Goal: Obtain resource: Obtain resource

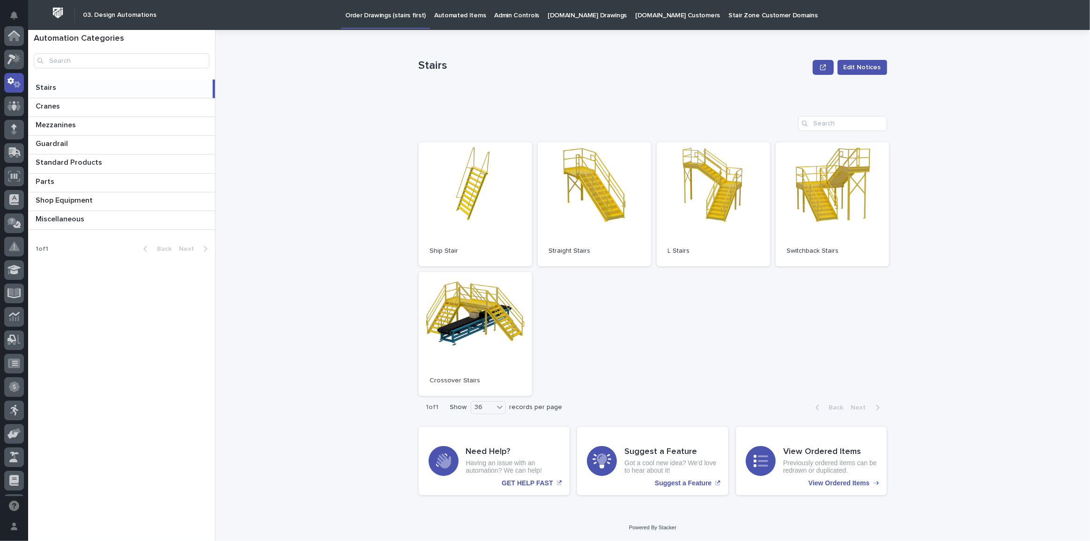
scroll to position [46, 0]
drag, startPoint x: 62, startPoint y: 109, endPoint x: 75, endPoint y: 108, distance: 12.7
click at [62, 109] on p at bounding box center [124, 106] width 176 height 9
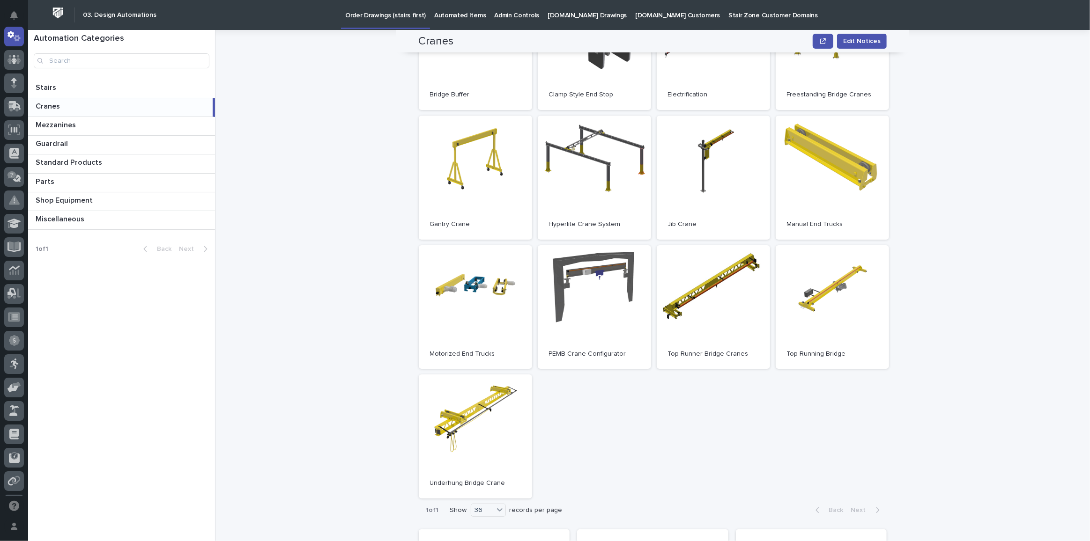
scroll to position [213, 0]
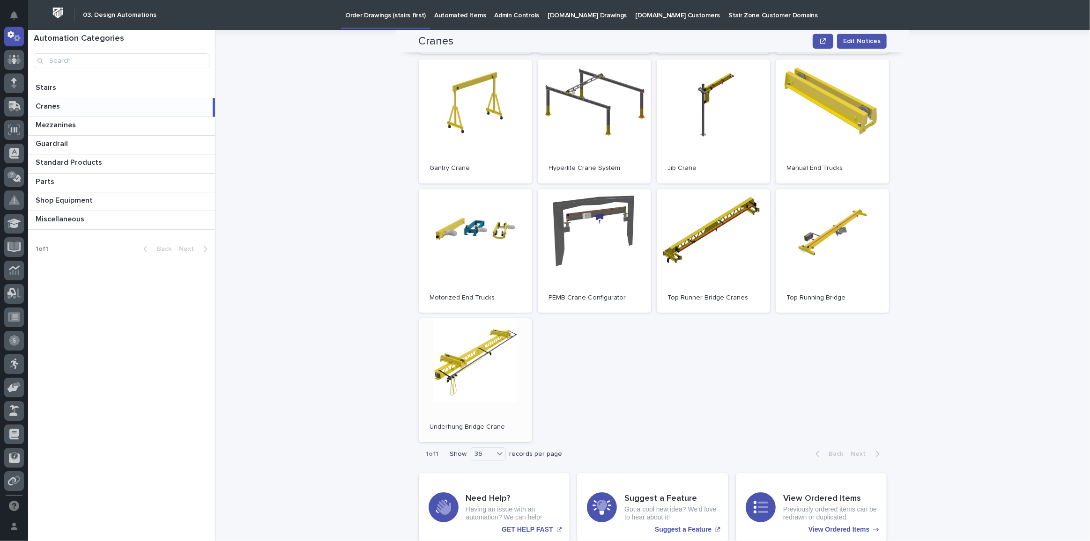
click at [443, 391] on link "Open" at bounding box center [475, 380] width 113 height 124
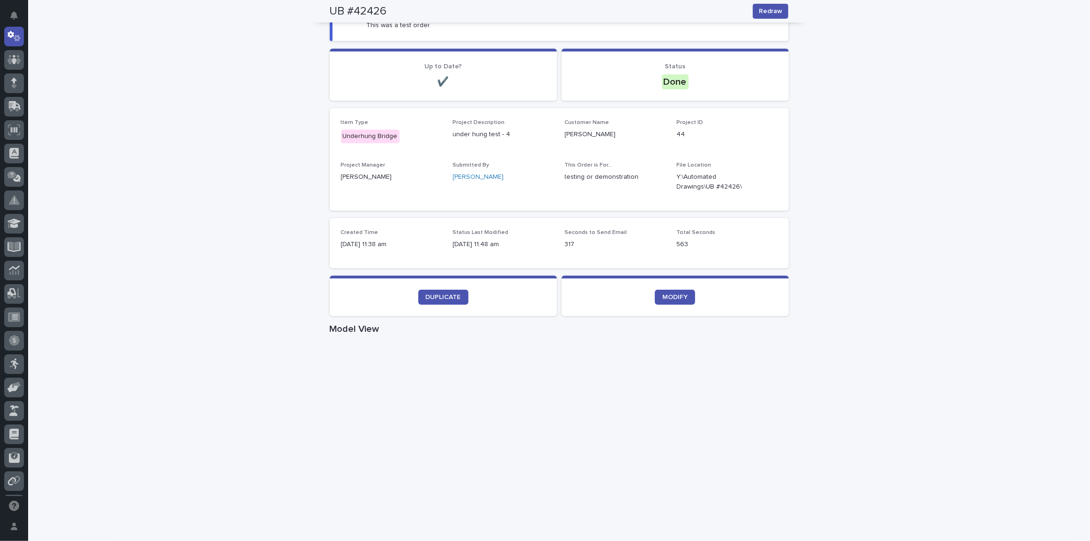
scroll to position [85, 0]
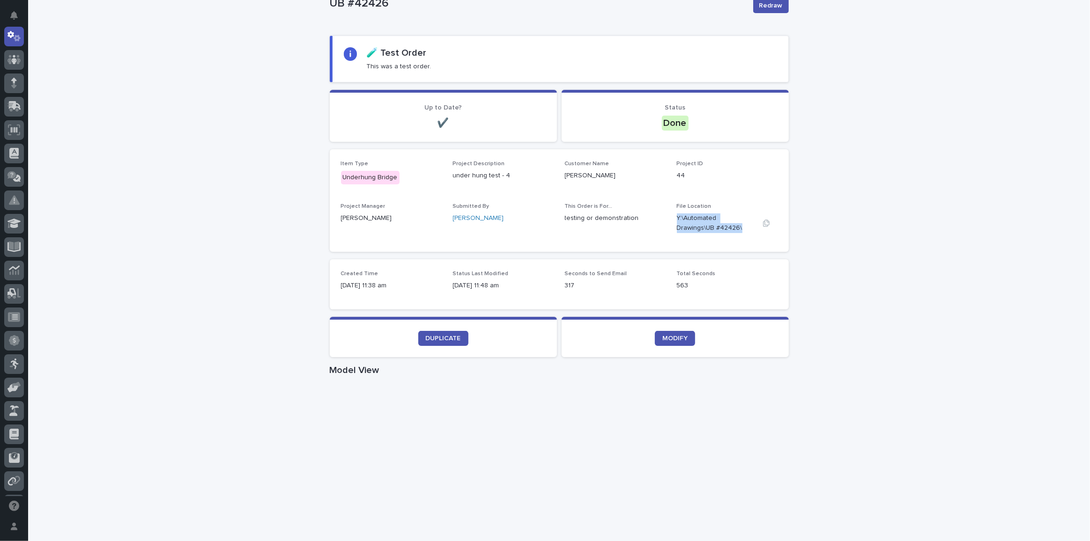
drag, startPoint x: 674, startPoint y: 214, endPoint x: 700, endPoint y: 227, distance: 28.7
click at [700, 227] on p "Y:\Automated Drawings\UB #42426\" at bounding box center [716, 224] width 78 height 20
copy p "Y:\Automated Drawings\UB #42426\"
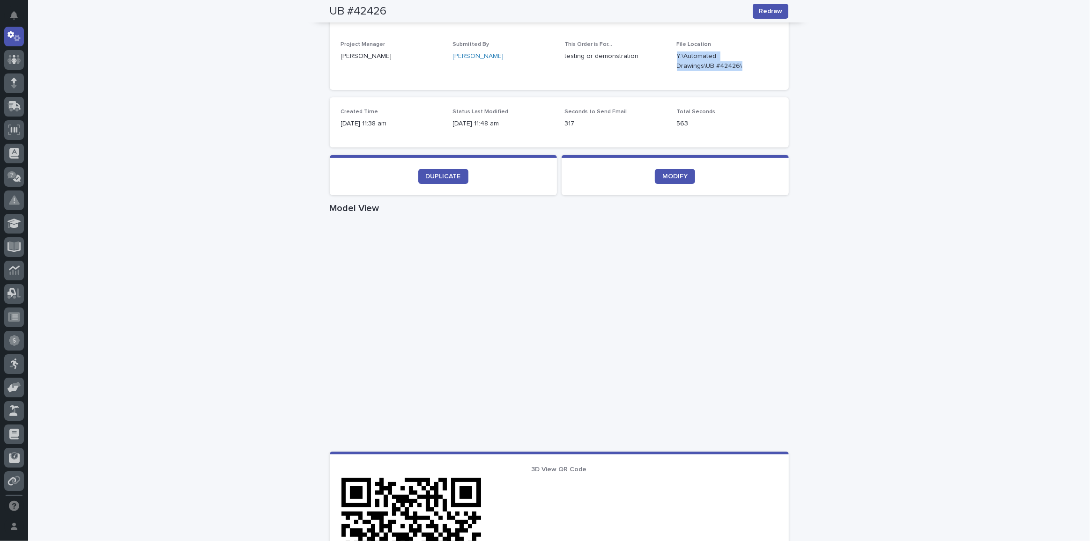
scroll to position [229, 0]
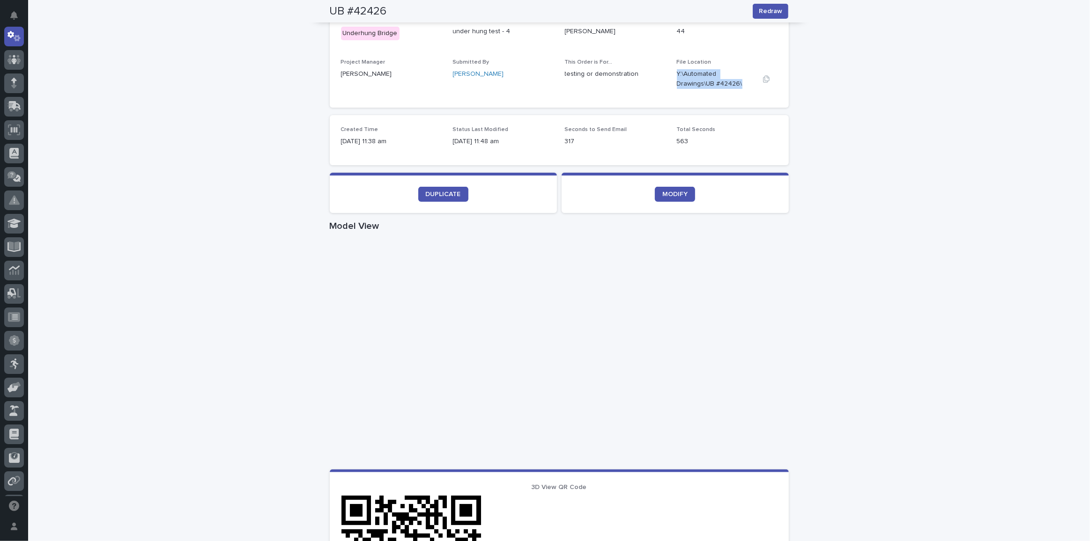
click at [696, 80] on p "Y:\Automated Drawings\UB #42426\" at bounding box center [716, 79] width 78 height 20
drag, startPoint x: 701, startPoint y: 84, endPoint x: 673, endPoint y: 73, distance: 29.2
click at [677, 73] on p "Y:\Automated Drawings\UB #42426\" at bounding box center [716, 79] width 78 height 20
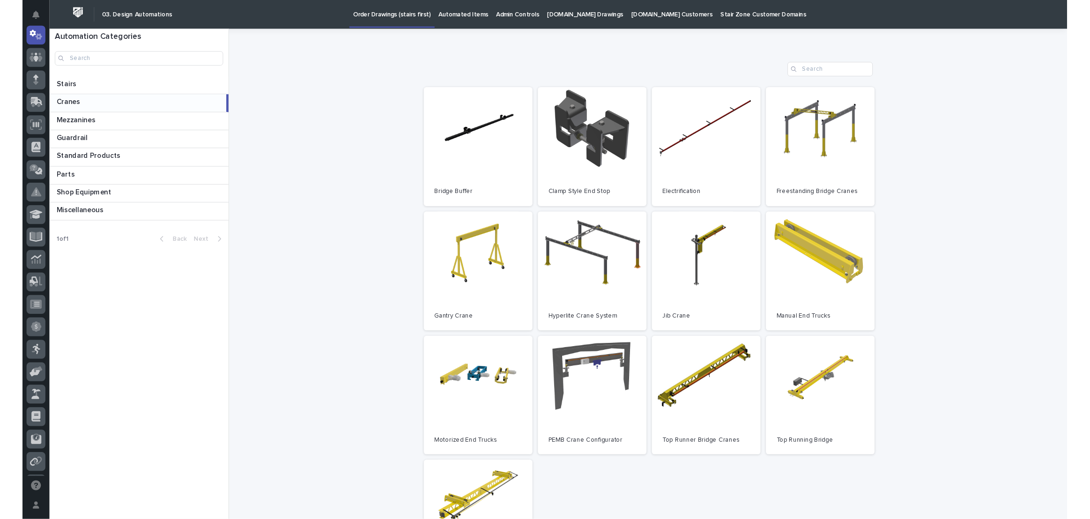
scroll to position [127, 0]
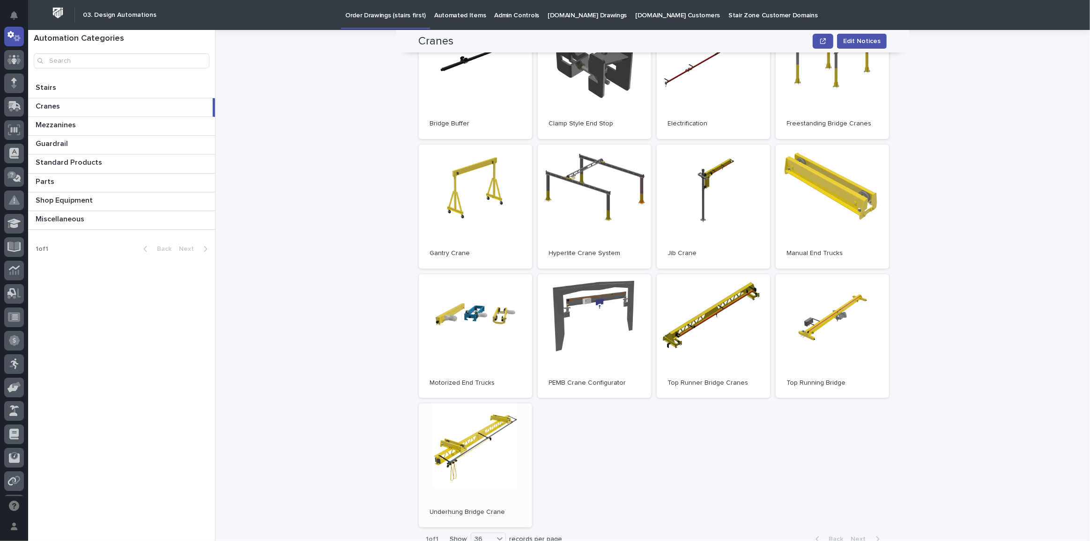
click at [460, 457] on link "Open" at bounding box center [475, 466] width 113 height 124
